Goal: Task Accomplishment & Management: Manage account settings

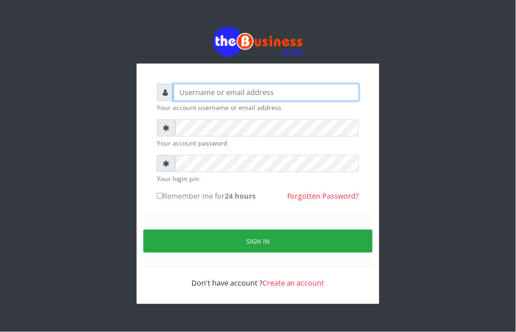
type input "Revgaly"
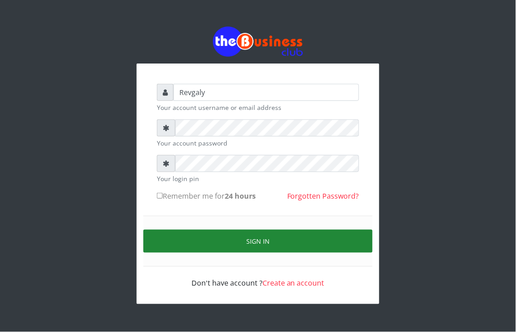
click at [186, 235] on button "Sign in" at bounding box center [258, 240] width 229 height 23
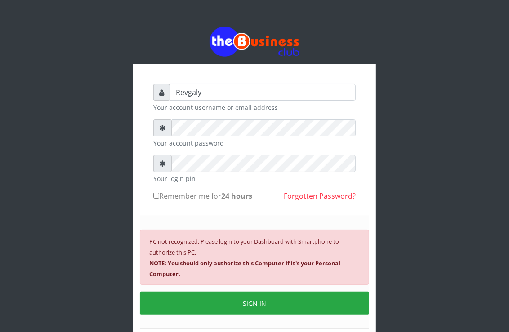
click at [350, 72] on div "Revgaly Your account username or email address Your account password Your login…" at bounding box center [254, 214] width 243 height 302
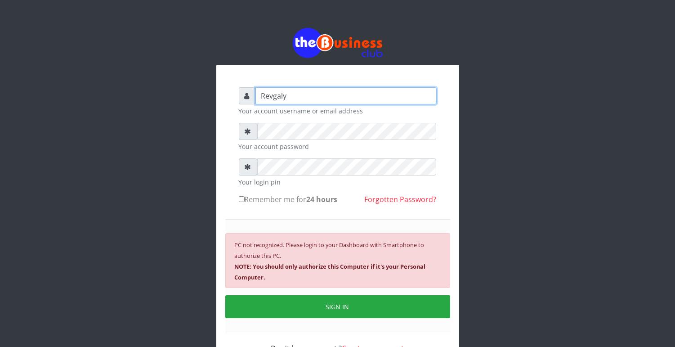
click at [435, 100] on input "Revgaly" at bounding box center [346, 95] width 181 height 17
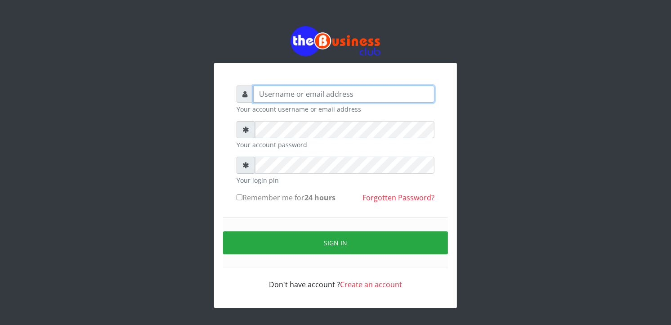
type input "Revgaly"
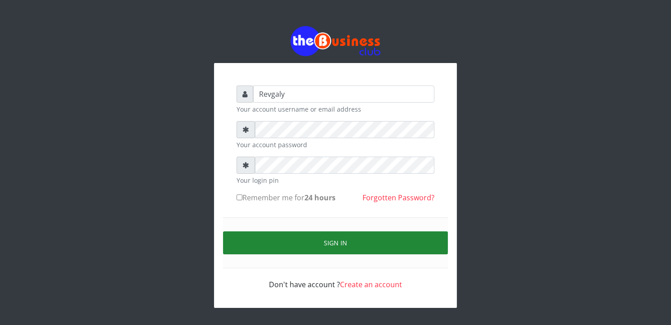
click at [247, 237] on button "Sign in" at bounding box center [335, 242] width 225 height 23
